Goal: Transaction & Acquisition: Book appointment/travel/reservation

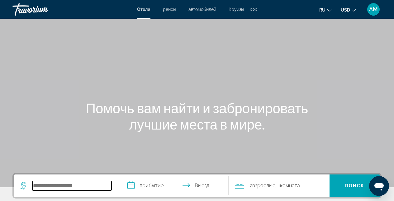
click at [82, 187] on input "Search widget" at bounding box center [71, 185] width 79 height 9
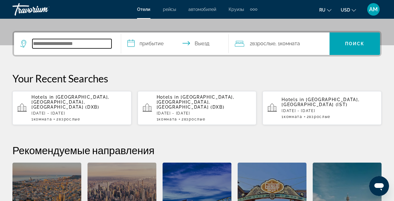
scroll to position [152, 0]
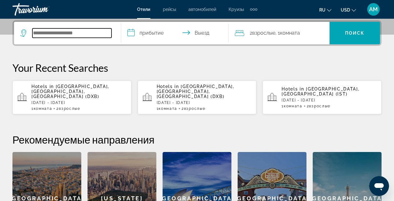
click at [58, 35] on input "Search widget" at bounding box center [71, 32] width 79 height 9
click at [60, 36] on input "Search widget" at bounding box center [71, 32] width 79 height 9
type input "*"
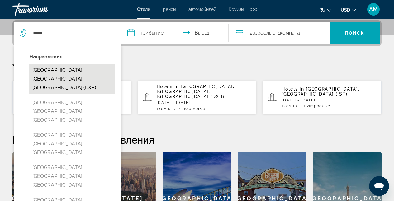
click at [63, 71] on button "[GEOGRAPHIC_DATA], [GEOGRAPHIC_DATA], [GEOGRAPHIC_DATA] (DXB)" at bounding box center [72, 78] width 86 height 29
type input "**********"
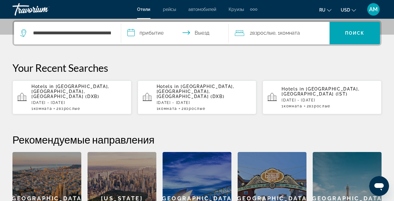
click at [173, 33] on input "**********" at bounding box center [176, 34] width 110 height 24
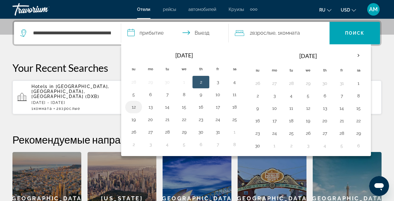
click at [136, 108] on button "12" at bounding box center [134, 107] width 10 height 9
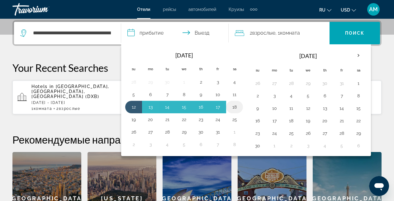
click at [234, 106] on button "18" at bounding box center [235, 107] width 10 height 9
type input "**********"
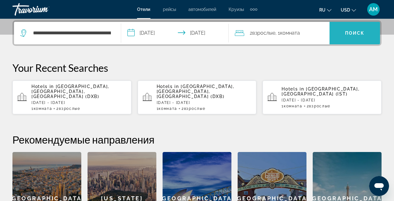
click at [333, 33] on span "Search widget" at bounding box center [355, 33] width 51 height 15
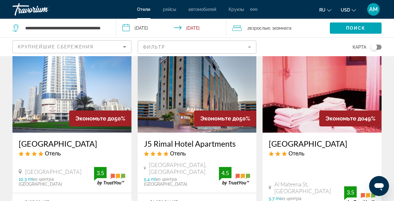
scroll to position [599, 0]
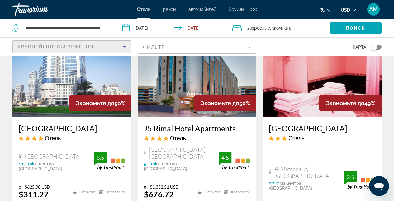
click at [126, 47] on icon "Sort by" at bounding box center [124, 46] width 7 height 7
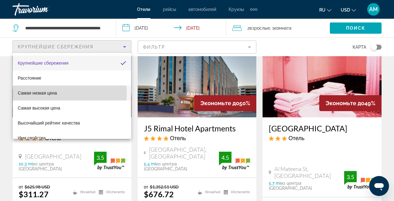
click at [54, 94] on span "Самая низкая цена" at bounding box center [37, 92] width 39 height 5
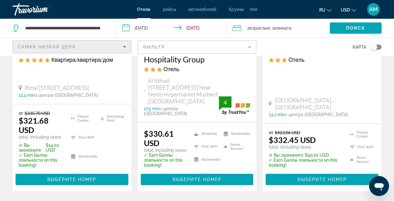
scroll to position [560, 0]
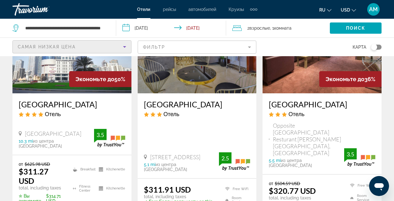
click at [253, 49] on mat-form-field "Фильтр" at bounding box center [197, 47] width 119 height 13
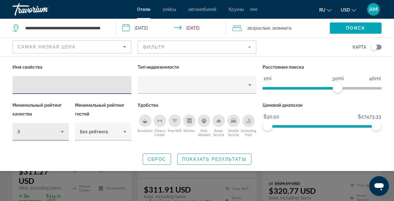
click at [63, 131] on icon "Hotel Filters" at bounding box center [62, 131] width 7 height 7
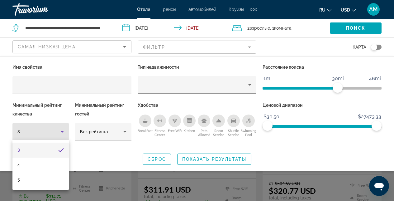
drag, startPoint x: 31, startPoint y: 181, endPoint x: 170, endPoint y: 170, distance: 138.8
click at [31, 181] on mat-option "5" at bounding box center [40, 179] width 56 height 15
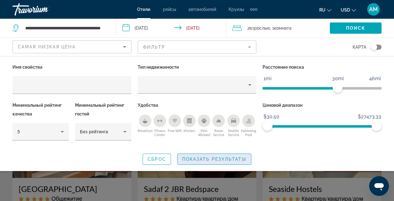
click at [204, 157] on span "Показать результаты" at bounding box center [214, 159] width 64 height 5
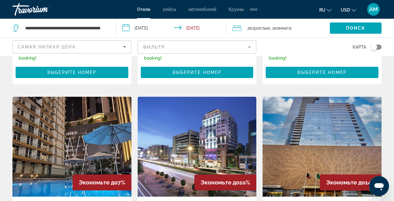
scroll to position [171, 0]
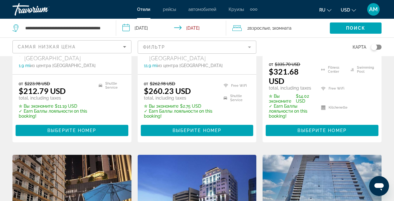
click at [210, 178] on img "Main content" at bounding box center [197, 205] width 119 height 100
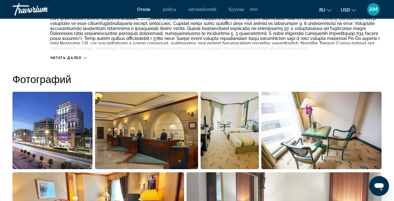
scroll to position [353, 0]
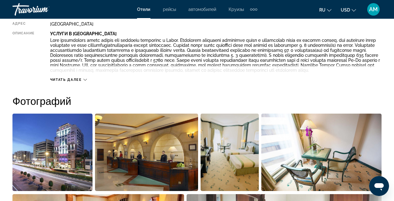
click at [168, 162] on img "Open full-screen image slider" at bounding box center [147, 151] width 104 height 77
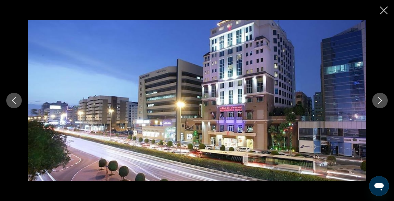
click at [380, 99] on icon "Next image" at bounding box center [380, 100] width 7 height 7
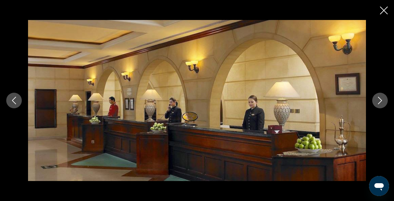
click at [380, 99] on icon "Next image" at bounding box center [381, 100] width 4 height 7
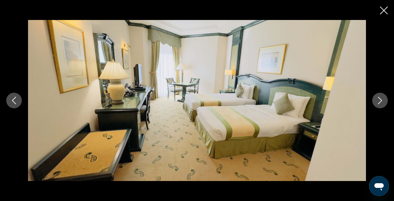
click at [380, 99] on icon "Next image" at bounding box center [381, 100] width 4 height 7
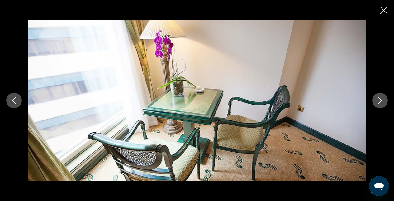
click at [382, 10] on icon "Close slideshow" at bounding box center [384, 11] width 8 height 8
